Goal: Find specific page/section: Find specific page/section

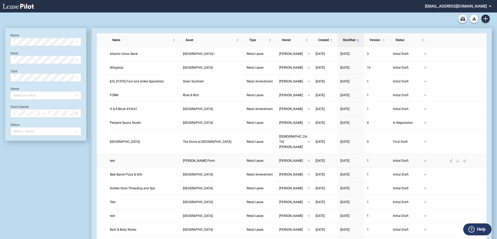
click at [112, 159] on span "test" at bounding box center [112, 161] width 5 height 4
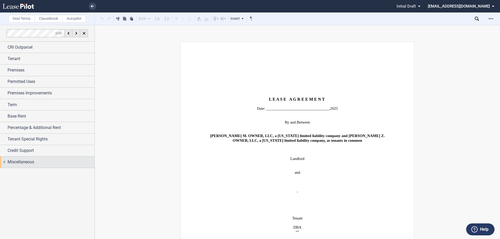
click at [23, 162] on span "Miscellaneous" at bounding box center [21, 162] width 27 height 6
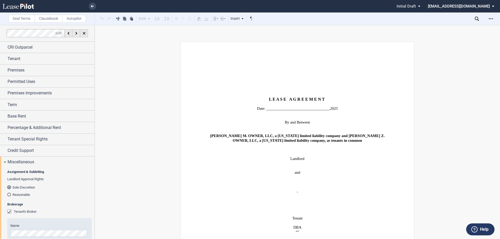
click at [48, 18] on label "Clausebook" at bounding box center [49, 19] width 28 height 8
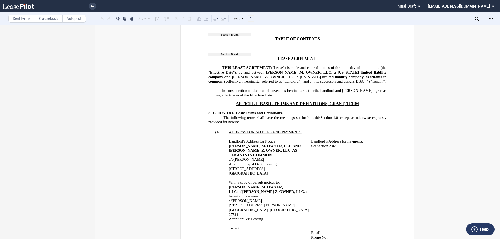
scroll to position [234, 0]
